Goal: Task Accomplishment & Management: Complete application form

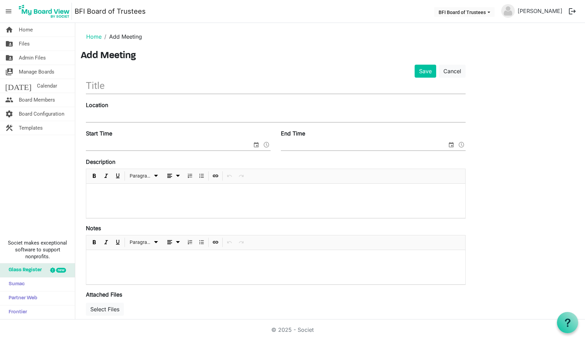
click at [100, 87] on input "text" at bounding box center [276, 86] width 380 height 16
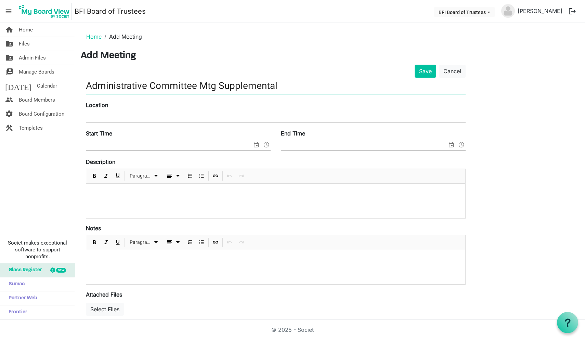
type input "Administrative Committee Mtg Supplemental"
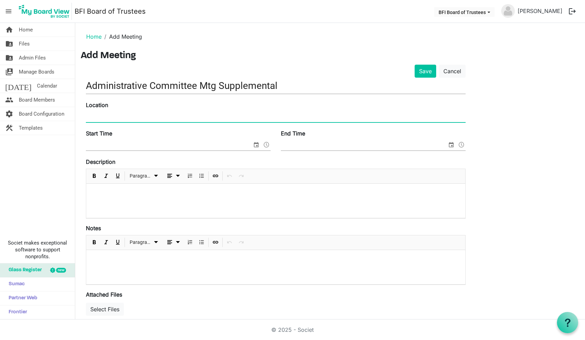
click at [99, 115] on input "Location" at bounding box center [276, 117] width 380 height 10
type input "Sallateeska Inn"
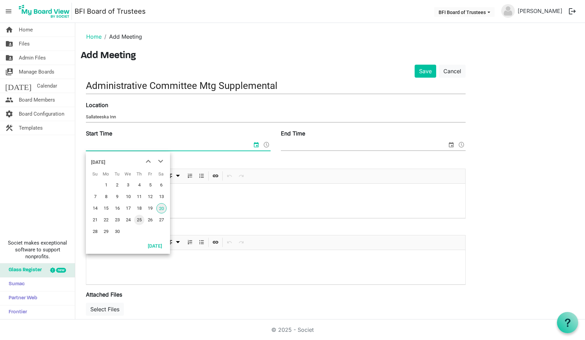
click at [139, 220] on span "25" at bounding box center [139, 220] width 10 height 10
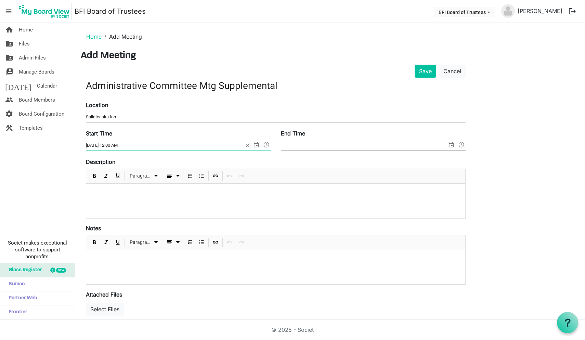
click at [268, 143] on span at bounding box center [267, 144] width 8 height 9
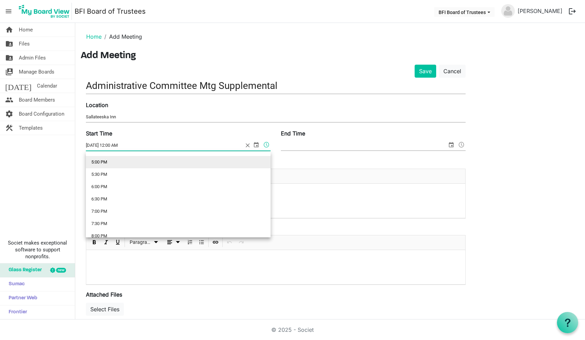
scroll to position [427, 0]
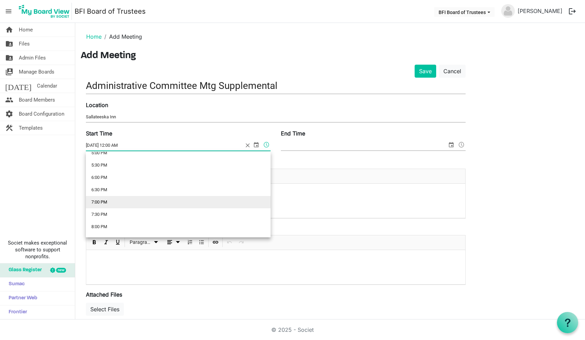
click at [138, 202] on li "7:00 PM" at bounding box center [178, 202] width 185 height 12
type input "9/25/2025 7:00 PM"
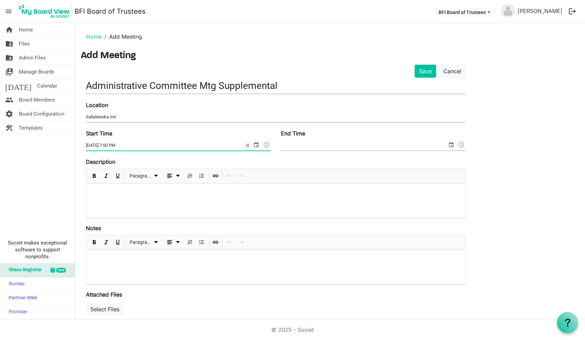
click at [120, 117] on input "Sallateeska Inn" at bounding box center [276, 117] width 380 height 10
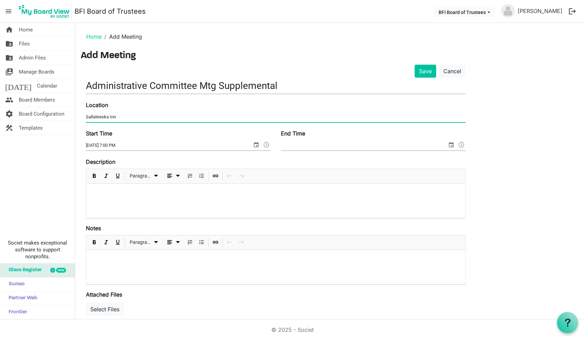
click at [120, 117] on input "Sallateeska Inn" at bounding box center [276, 117] width 380 height 10
type input "Lake Sallateeska -- room TBA"
click at [305, 147] on input "End Time" at bounding box center [364, 145] width 166 height 10
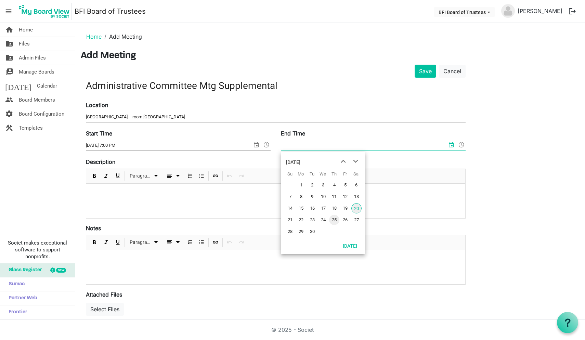
click at [334, 220] on span "25" at bounding box center [334, 220] width 10 height 10
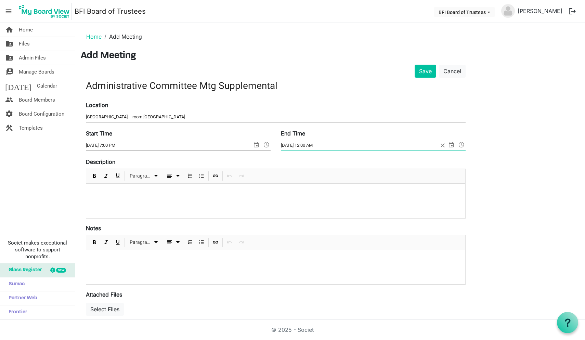
click at [461, 145] on span at bounding box center [462, 144] width 8 height 9
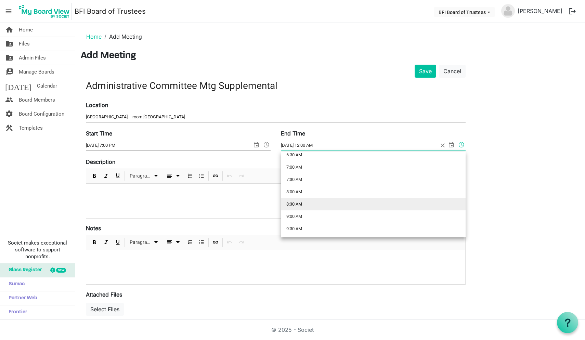
scroll to position [167, 0]
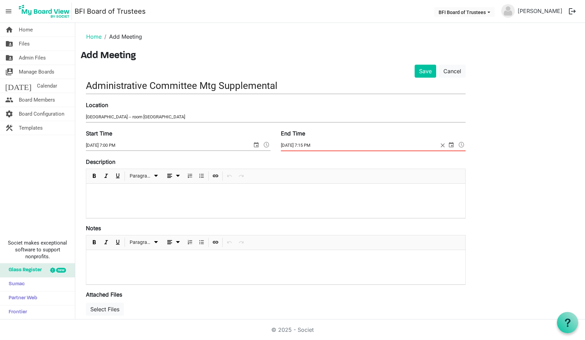
type input "9/25/2025 7:15 PM"
click at [107, 312] on button "Select Files" at bounding box center [105, 309] width 38 height 13
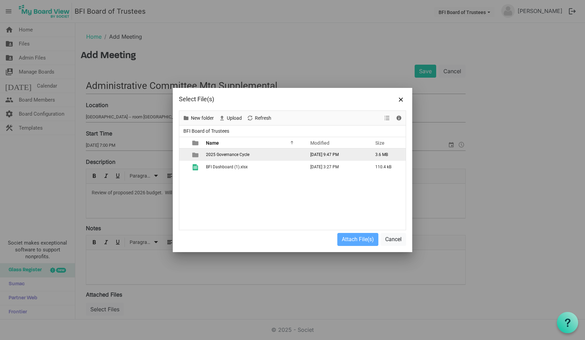
click at [232, 156] on span "2025 Governance Cycle" at bounding box center [227, 154] width 43 height 5
click at [217, 155] on span "Fall 2025" at bounding box center [214, 154] width 17 height 5
click at [221, 156] on span "Administrative Committee" at bounding box center [230, 154] width 49 height 5
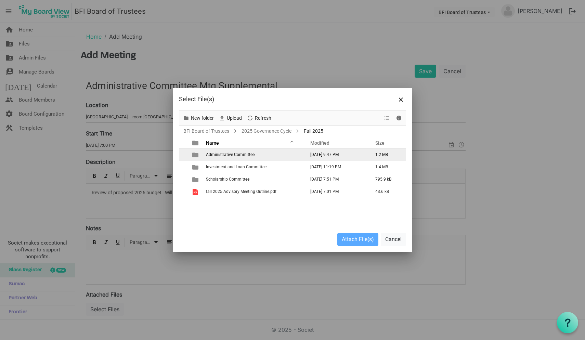
click at [221, 156] on span "Administrative Committee" at bounding box center [230, 154] width 49 height 5
click at [184, 155] on span "checkbox" at bounding box center [185, 155] width 5 height 5
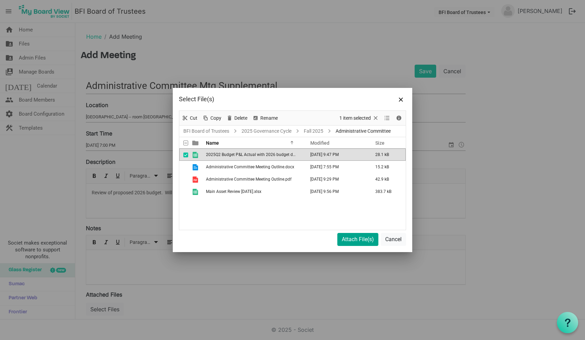
click at [357, 240] on button "Attach File(s)" at bounding box center [357, 239] width 41 height 13
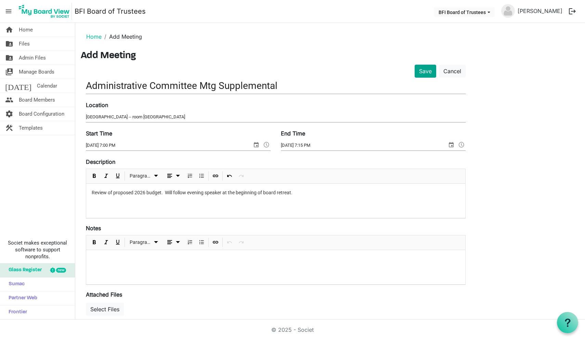
click at [429, 68] on button "Save" at bounding box center [426, 71] width 22 height 13
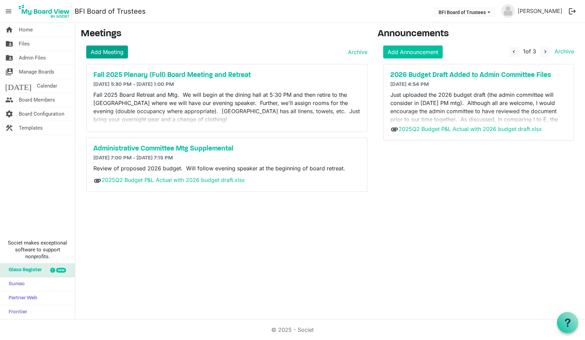
click at [108, 52] on link "Add Meeting" at bounding box center [107, 52] width 42 height 13
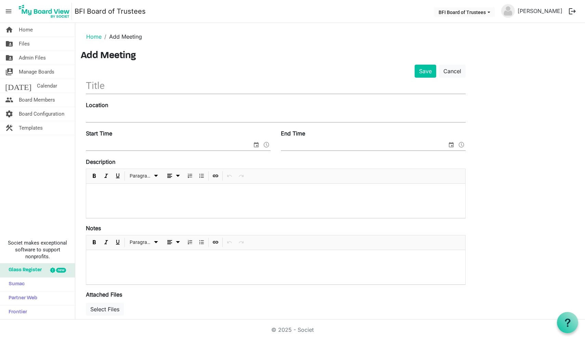
click at [94, 86] on input "text" at bounding box center [276, 86] width 380 height 16
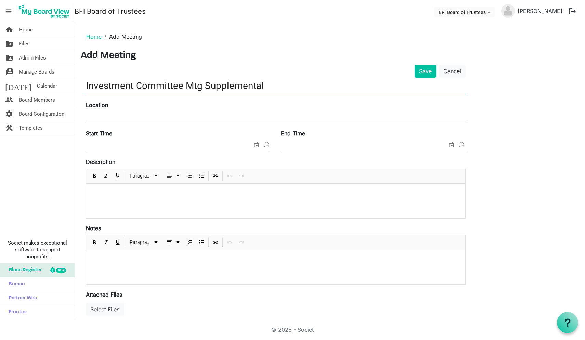
type input "Investment Committee Mtg Supplemental"
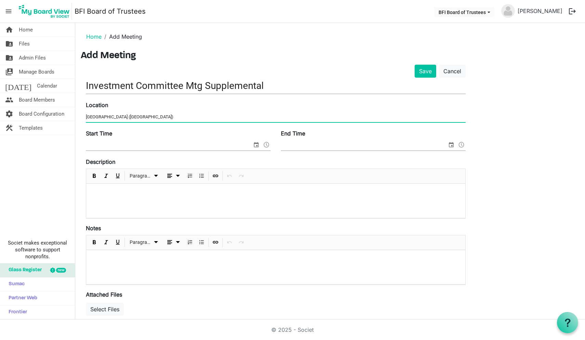
type input "Lake Sallateeska Inn (Hotel Conference Room)"
click at [267, 145] on span at bounding box center [267, 144] width 8 height 9
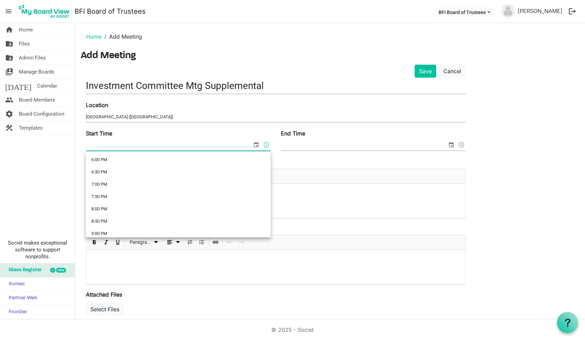
scroll to position [445, 0]
click at [119, 184] on li "7:00 PM" at bounding box center [178, 184] width 185 height 12
type input "9/20/2025 7:00 PM"
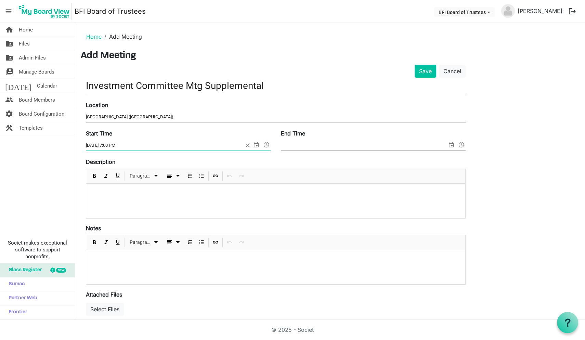
click at [309, 145] on input "End Time" at bounding box center [364, 145] width 166 height 10
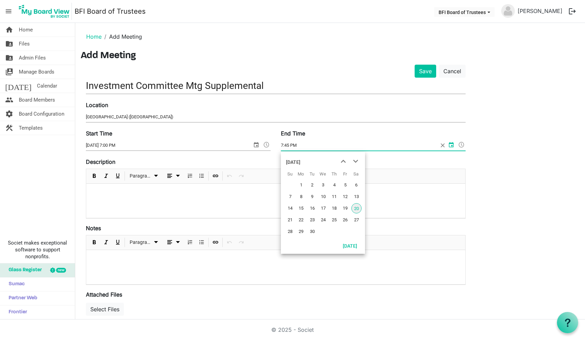
type input "7:45 PM"
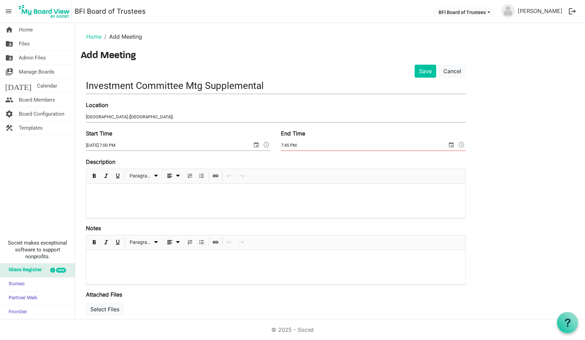
click at [452, 147] on span "select" at bounding box center [451, 144] width 8 height 9
click at [256, 143] on span "select" at bounding box center [256, 144] width 8 height 9
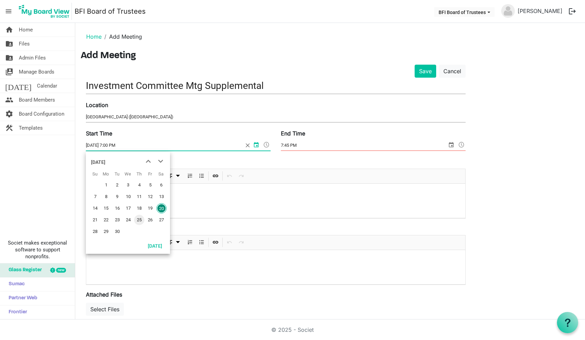
click at [141, 219] on span "25" at bounding box center [139, 220] width 10 height 10
type input "9/25/2025 7:00 PM"
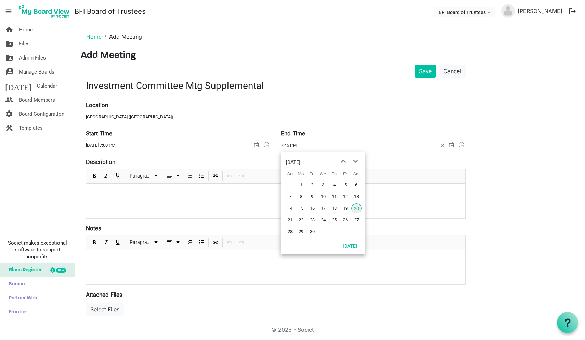
click at [451, 144] on span "select" at bounding box center [451, 144] width 8 height 9
click at [335, 220] on span "25" at bounding box center [334, 220] width 10 height 10
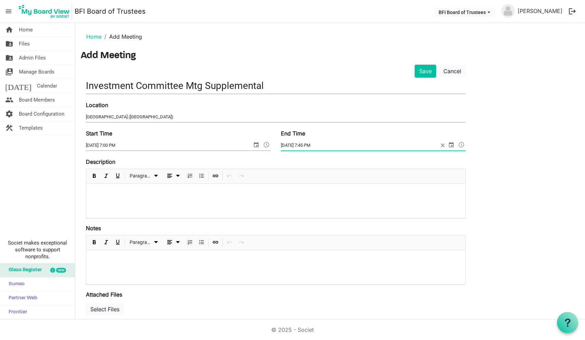
type input "9/25/2025 7:45 PM"
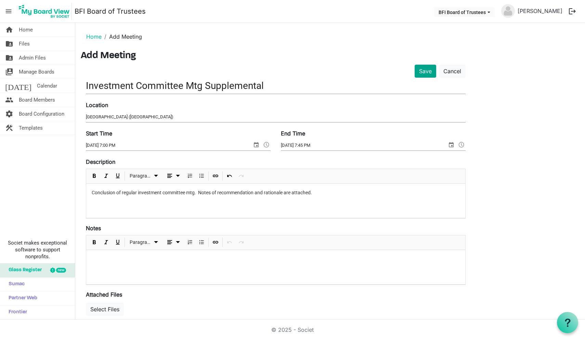
scroll to position [0, 0]
click at [425, 71] on button "Save" at bounding box center [426, 71] width 22 height 13
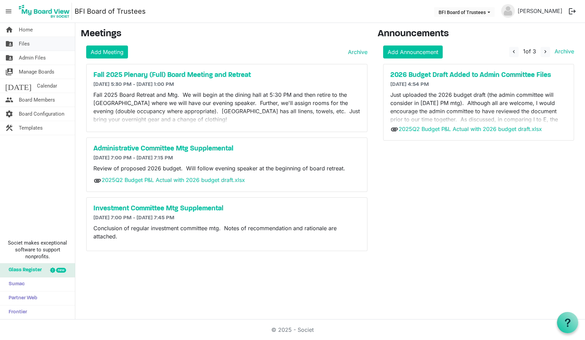
click at [24, 43] on span "Files" at bounding box center [24, 44] width 11 height 14
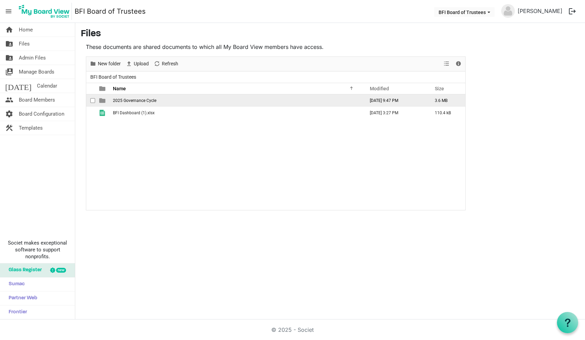
click at [129, 100] on span "2025 Governance Cycle" at bounding box center [134, 100] width 43 height 5
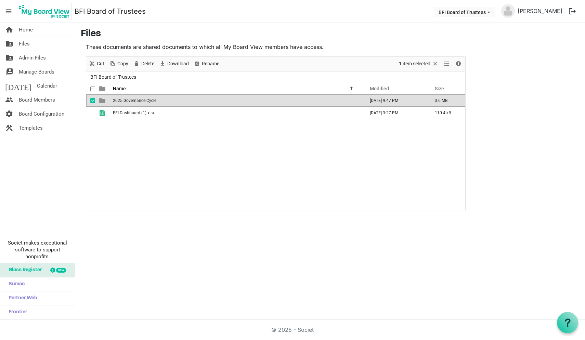
click at [129, 100] on span "2025 Governance Cycle" at bounding box center [134, 100] width 43 height 5
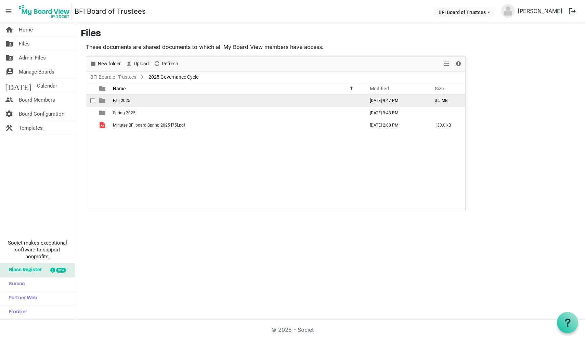
click at [121, 101] on span "Fall 2025" at bounding box center [121, 100] width 17 height 5
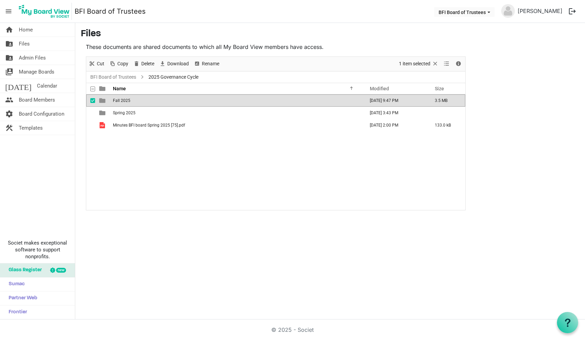
click at [121, 101] on span "Fall 2025" at bounding box center [121, 100] width 17 height 5
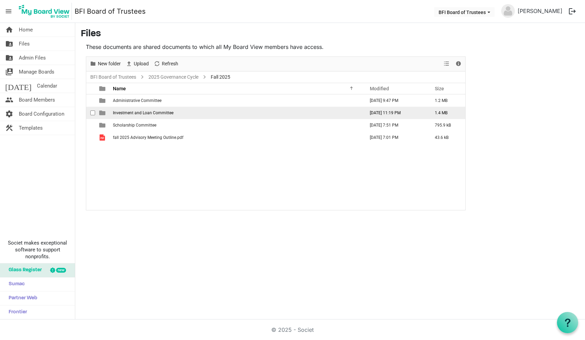
click at [131, 113] on span "Investment and Loan Committee" at bounding box center [143, 113] width 61 height 5
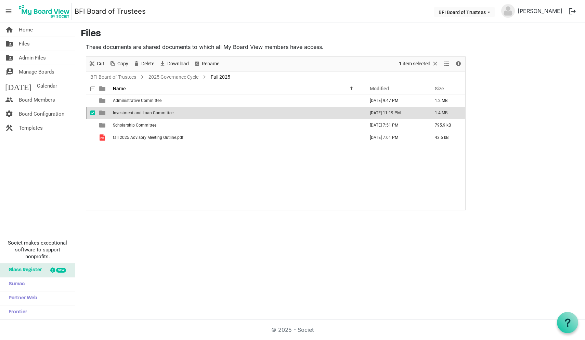
click at [131, 113] on span "Investment and Loan Committee" at bounding box center [143, 113] width 61 height 5
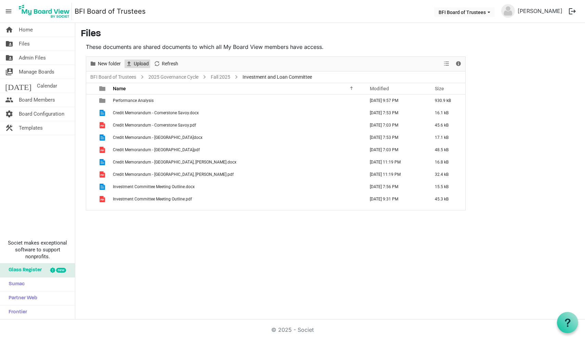
click at [141, 62] on span "Upload" at bounding box center [141, 64] width 16 height 9
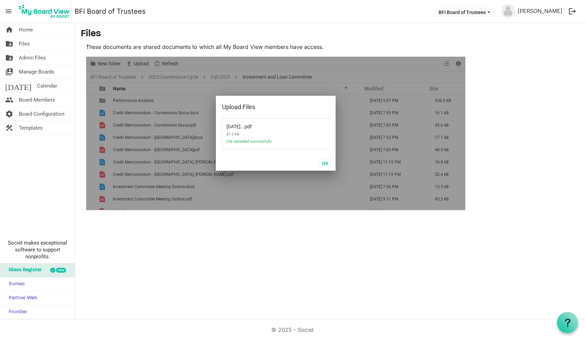
click at [325, 163] on button "OK" at bounding box center [325, 163] width 15 height 10
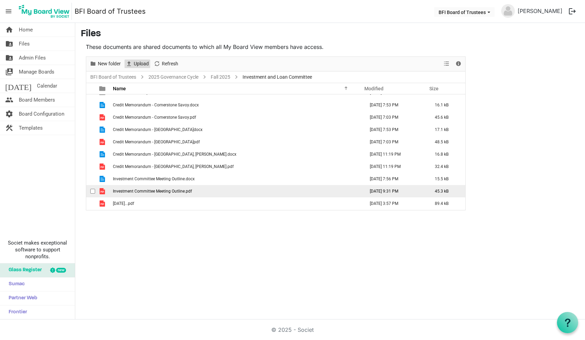
scroll to position [8, 0]
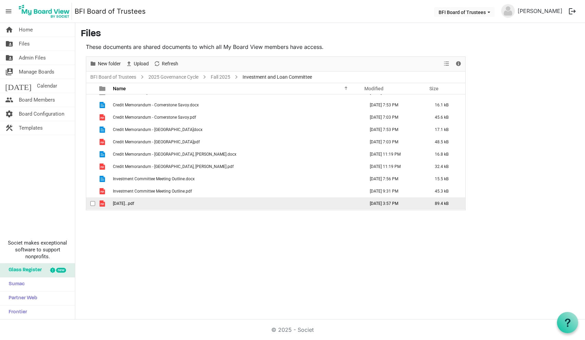
click at [92, 203] on span "checkbox" at bounding box center [92, 203] width 5 height 5
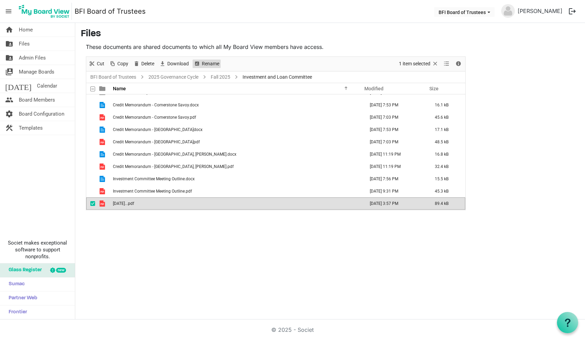
click at [207, 65] on span "Rename" at bounding box center [210, 64] width 19 height 9
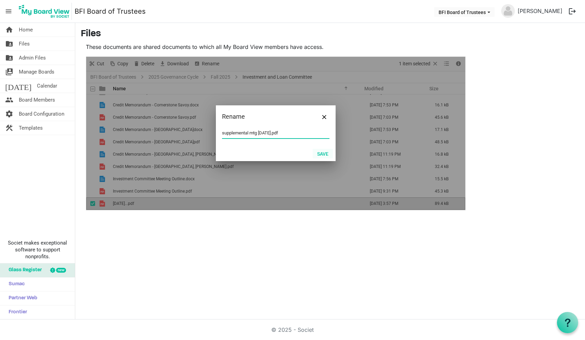
type input "supplemental mtg 25 sep 2025.pdf"
click at [323, 155] on button "Save" at bounding box center [323, 154] width 20 height 10
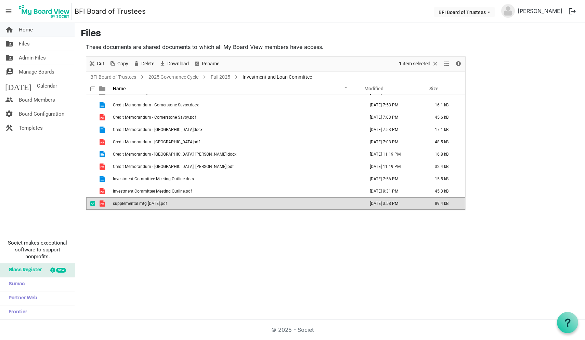
click at [26, 32] on span "Home" at bounding box center [26, 30] width 14 height 14
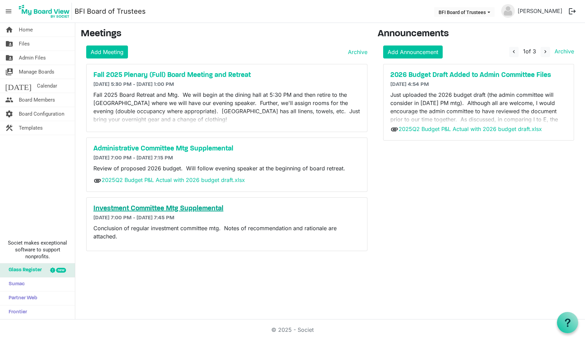
click at [153, 209] on h5 "Investment Committee Mtg Supplemental" at bounding box center [226, 209] width 267 height 8
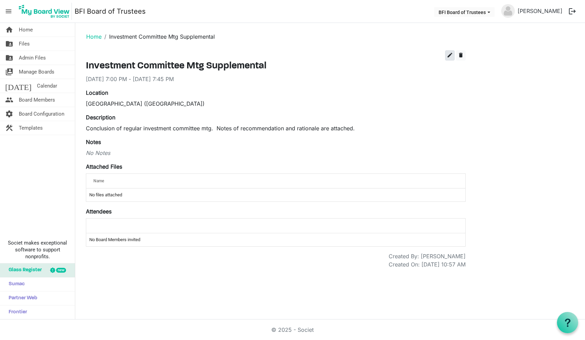
click at [451, 56] on span "edit" at bounding box center [450, 55] width 6 height 6
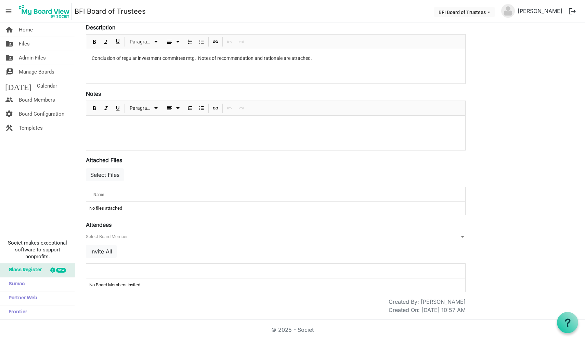
scroll to position [121, 0]
click at [111, 175] on button "Select Files" at bounding box center [105, 174] width 38 height 13
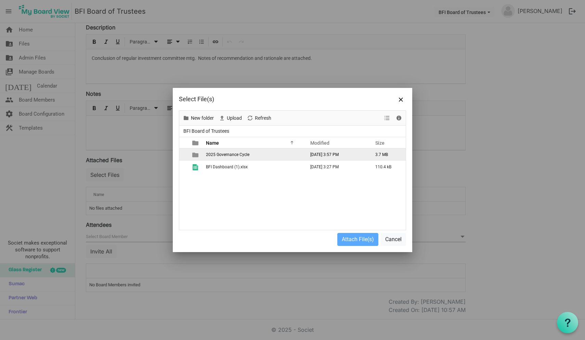
click at [223, 157] on td "2025 Governance Cycle" at bounding box center [253, 155] width 99 height 12
click at [216, 154] on span "Fall 2025" at bounding box center [214, 154] width 17 height 5
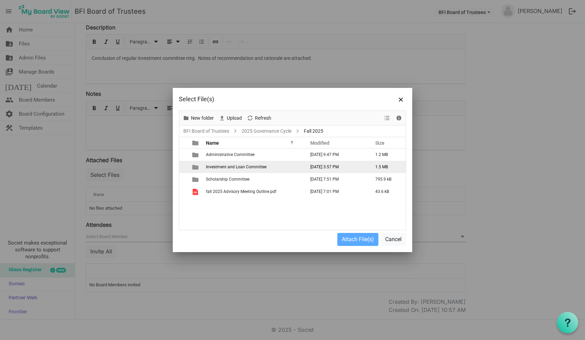
click at [219, 167] on span "Investment and Loan Committee" at bounding box center [236, 167] width 61 height 5
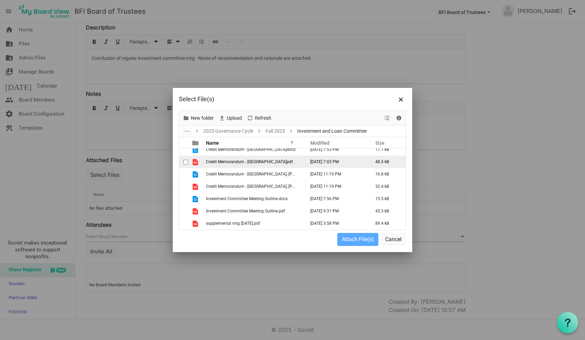
scroll to position [42, 0]
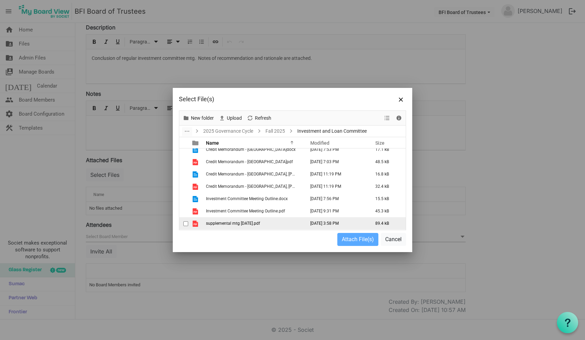
click at [186, 225] on span "checkbox" at bounding box center [185, 223] width 5 height 5
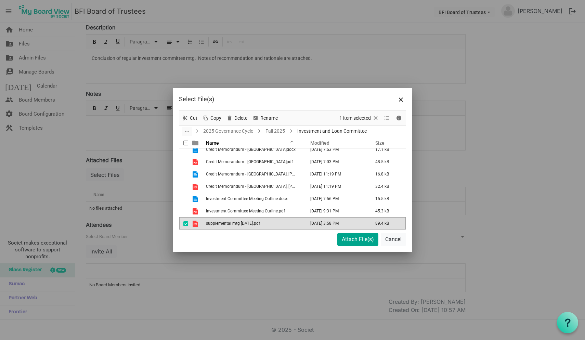
click at [363, 242] on button "Attach File(s)" at bounding box center [357, 239] width 41 height 13
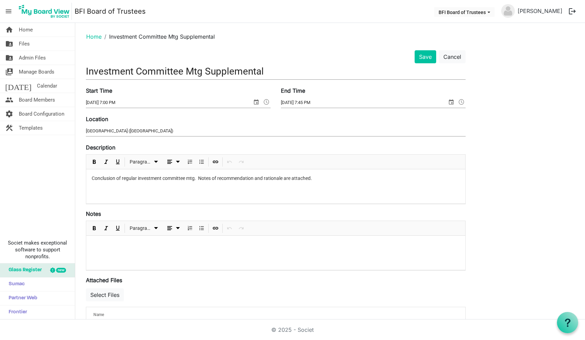
scroll to position [0, 0]
click at [426, 59] on button "Save" at bounding box center [426, 56] width 22 height 13
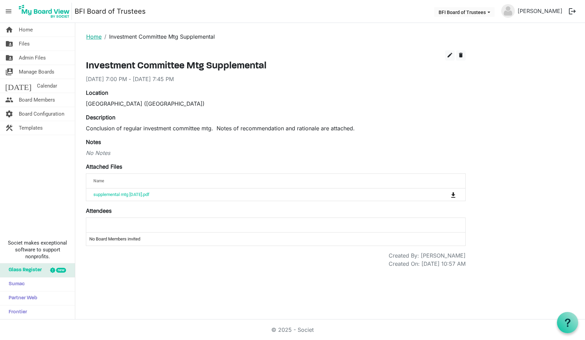
click at [92, 37] on link "Home" at bounding box center [93, 36] width 15 height 7
